Goal: Find specific page/section

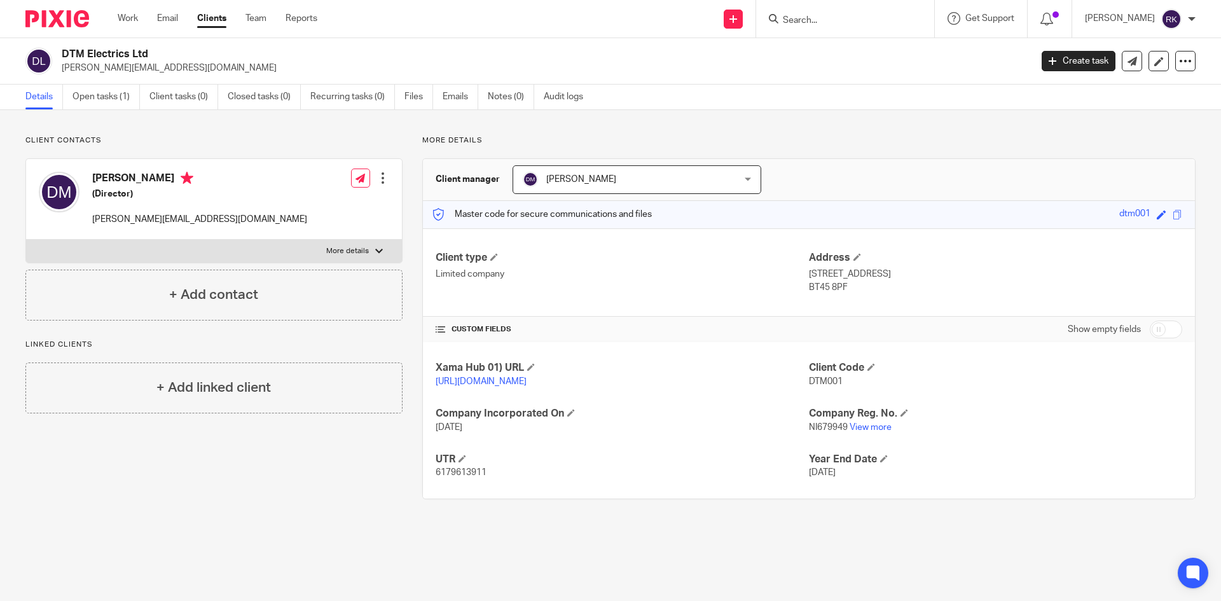
click at [835, 11] on form at bounding box center [848, 19] width 135 height 16
click at [844, 25] on input "Search" at bounding box center [838, 20] width 114 height 11
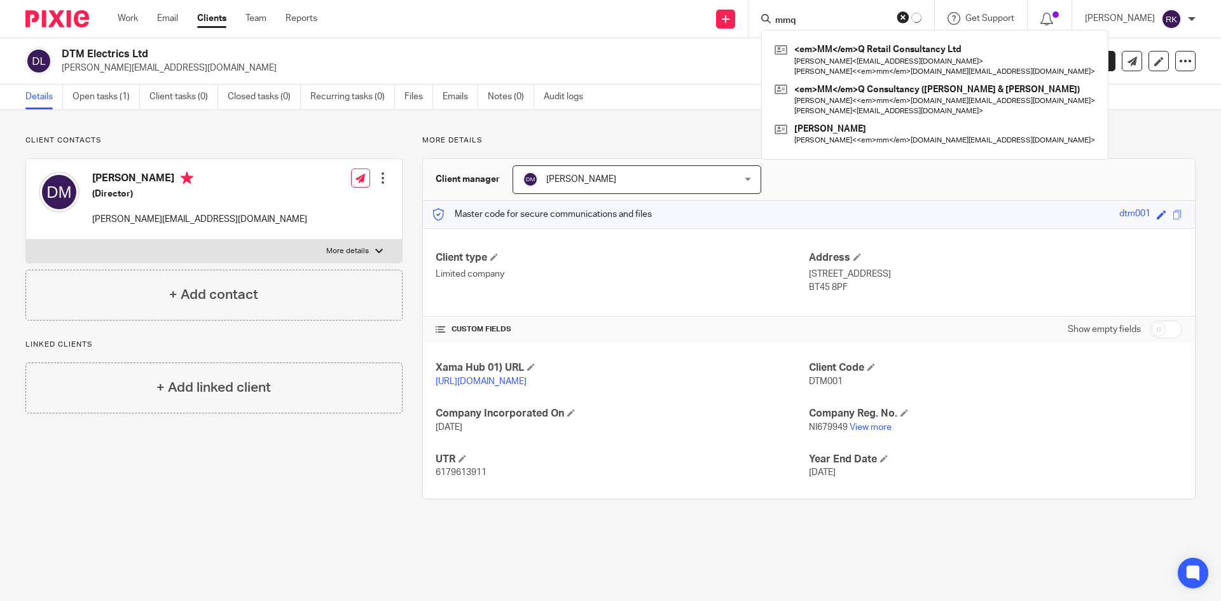
type input "mmq"
click button "submit" at bounding box center [0, 0] width 0 height 0
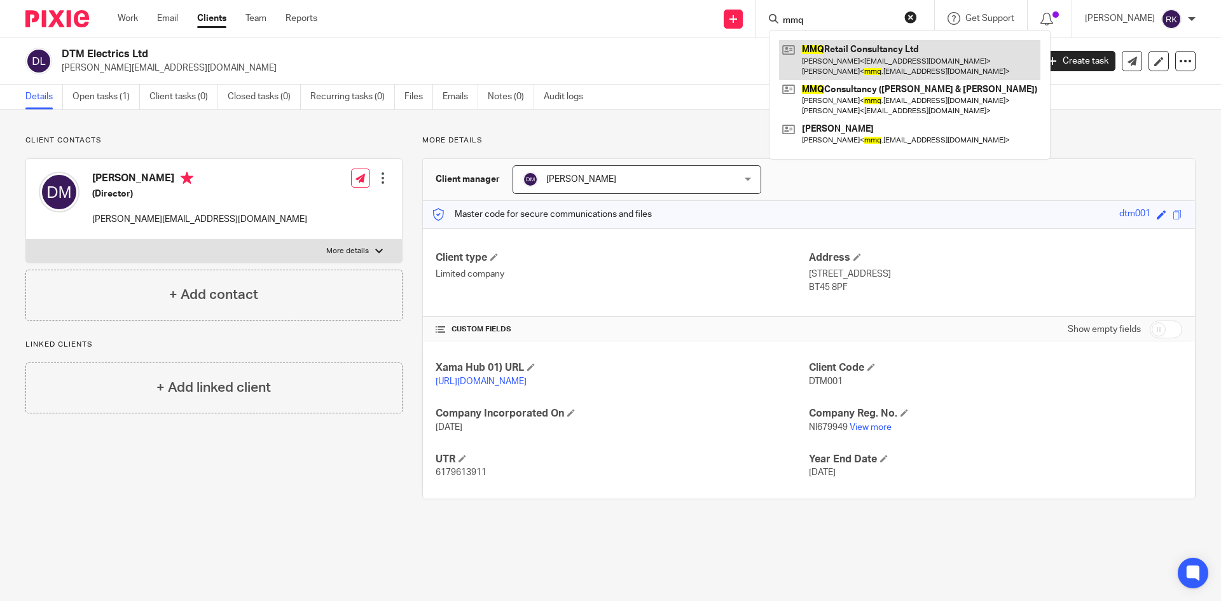
click at [863, 79] on link at bounding box center [909, 59] width 261 height 39
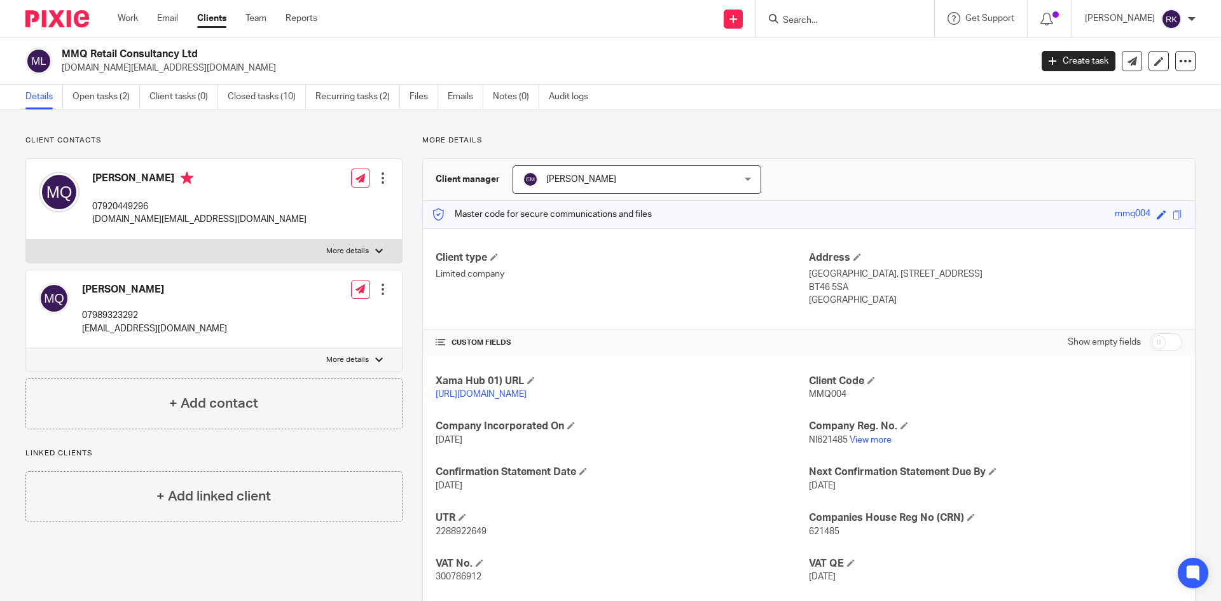
click at [873, 15] on input "Search" at bounding box center [838, 20] width 114 height 11
type input "fabrication"
click at [886, 45] on link at bounding box center [886, 54] width 215 height 29
